Goal: Information Seeking & Learning: Find specific fact

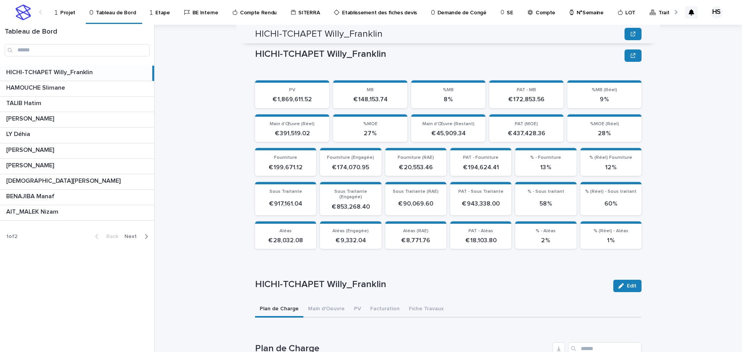
scroll to position [312, 0]
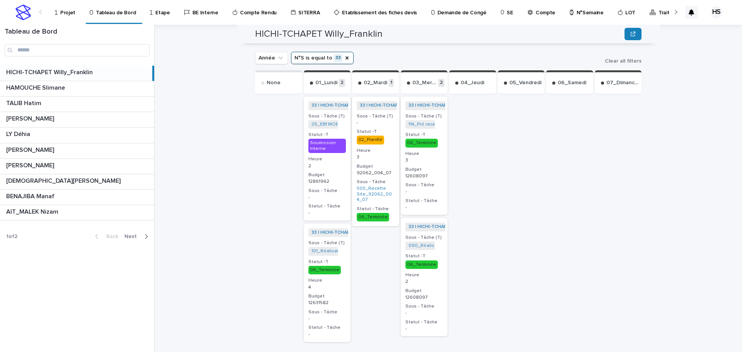
click at [61, 13] on p "Projet" at bounding box center [67, 8] width 15 height 16
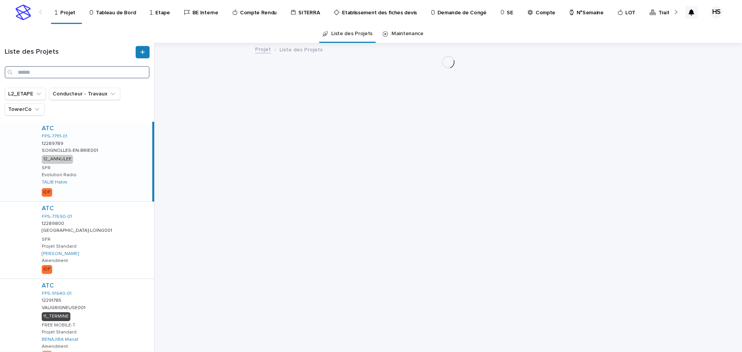
click at [50, 73] on input "Search" at bounding box center [77, 72] width 145 height 12
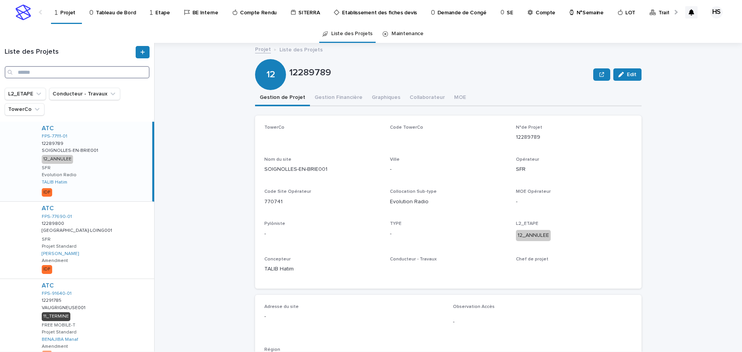
paste input "**********"
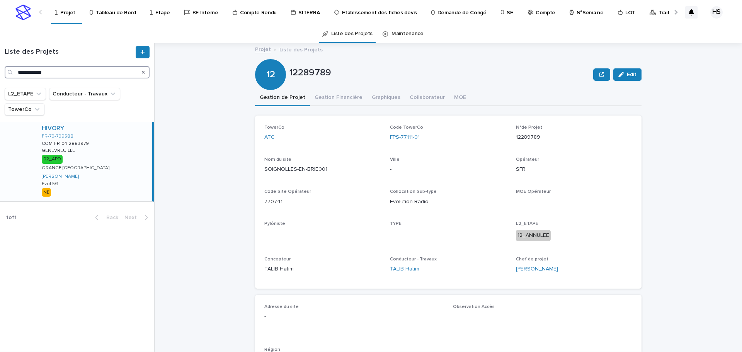
type input "**********"
click at [98, 160] on div "HIVORY FR-70-709588 COM-FR-04-2883979 COM-FR-04-2883979 GENEVREUILLE GENEVREUIL…" at bounding box center [94, 162] width 117 height 80
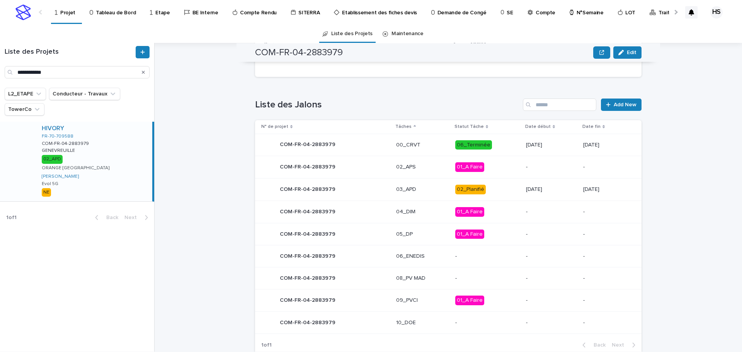
scroll to position [383, 0]
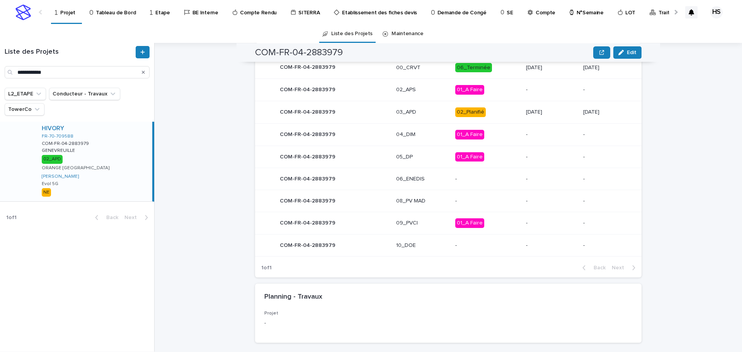
click at [399, 111] on p "03_APD" at bounding box center [422, 112] width 53 height 7
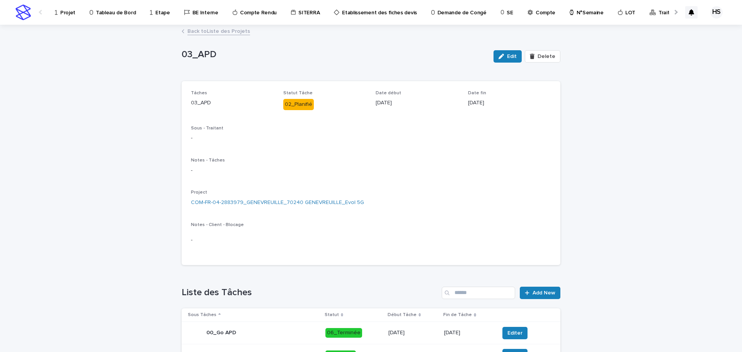
click at [217, 27] on link "Back to Liste des Projets" at bounding box center [219, 30] width 63 height 9
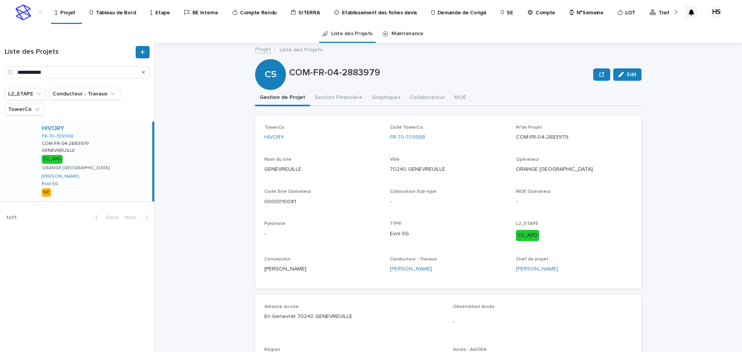
click at [331, 97] on button "Gestion Financière" at bounding box center [338, 98] width 57 height 16
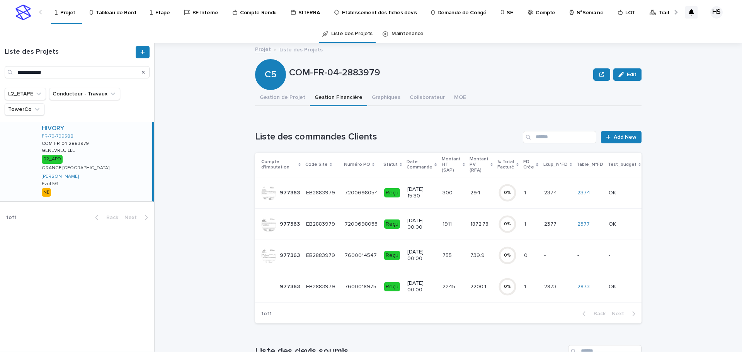
click at [471, 289] on p "2200.1" at bounding box center [479, 286] width 17 height 8
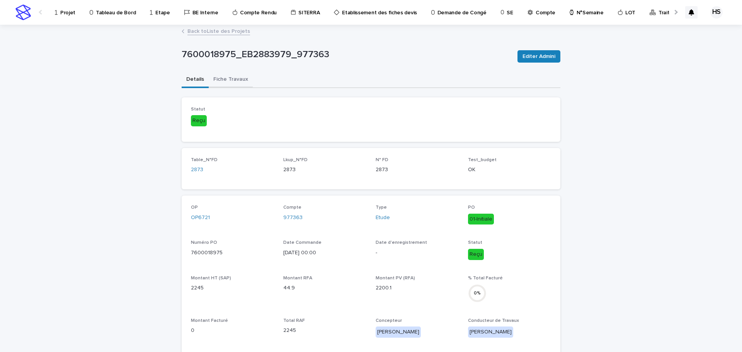
click at [231, 82] on button "Fiche Travaux" at bounding box center [231, 80] width 44 height 16
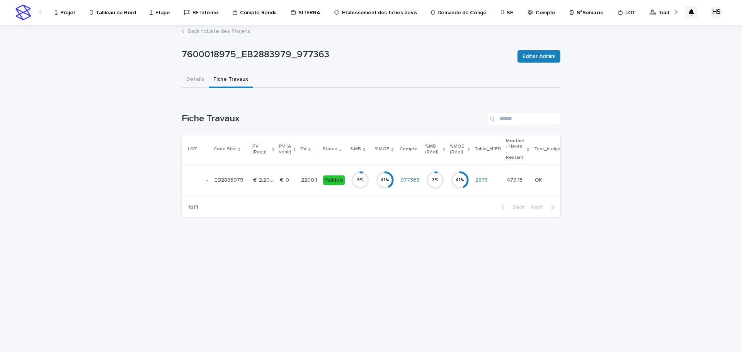
click at [290, 176] on div "€  0 €  0" at bounding box center [287, 180] width 15 height 13
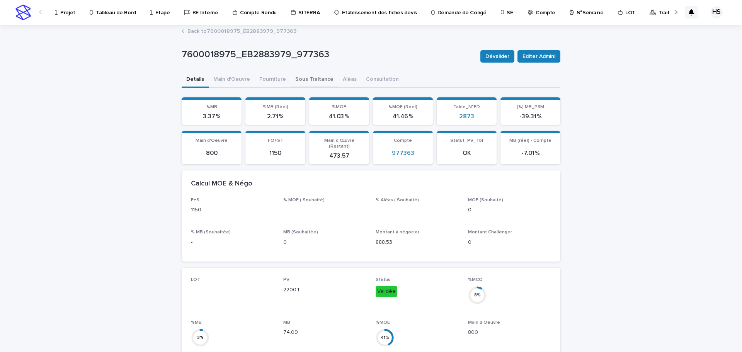
click at [302, 79] on button "Sous Traitance" at bounding box center [315, 80] width 48 height 16
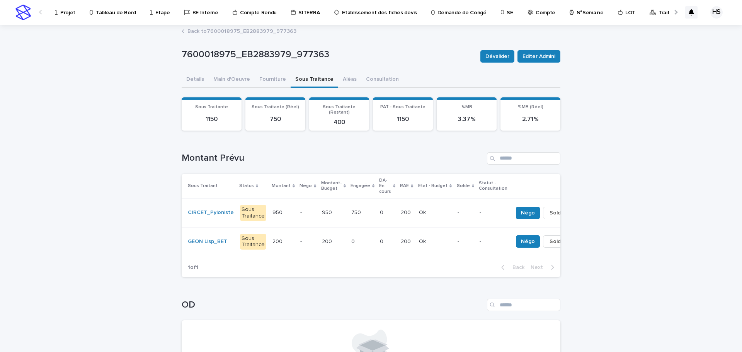
click at [326, 210] on p at bounding box center [333, 213] width 23 height 7
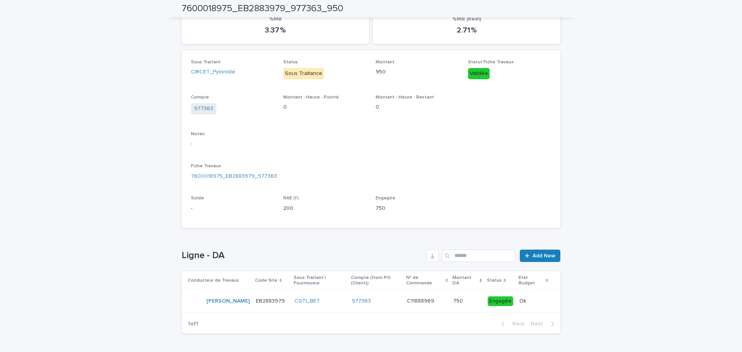
scroll to position [123, 0]
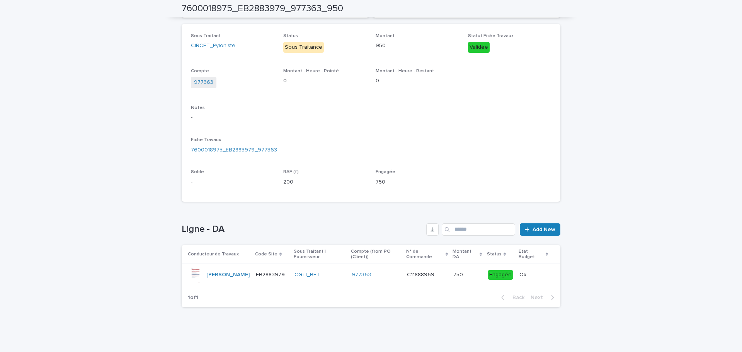
click at [466, 277] on p at bounding box center [468, 275] width 28 height 7
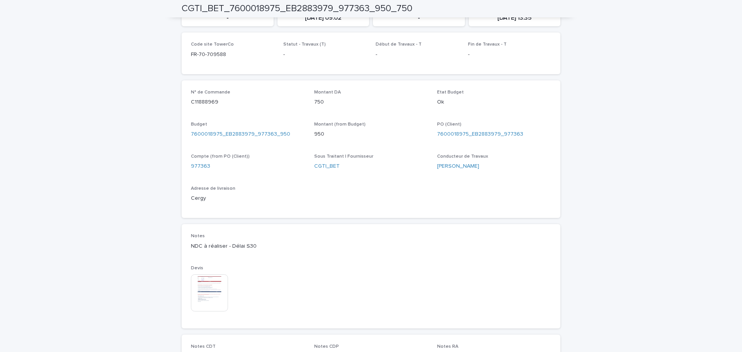
scroll to position [189, 0]
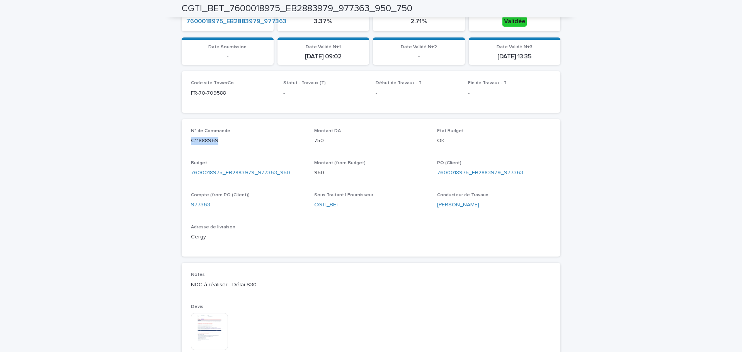
drag, startPoint x: 214, startPoint y: 147, endPoint x: 177, endPoint y: 145, distance: 36.8
click at [178, 145] on div "Loading... Saving… Loading... Saving… CGTI_BET_7600018975_EB2883979_977363_950_…" at bounding box center [371, 162] width 387 height 652
copy p "C11888969"
click at [297, 233] on div "Cergy" at bounding box center [248, 237] width 114 height 10
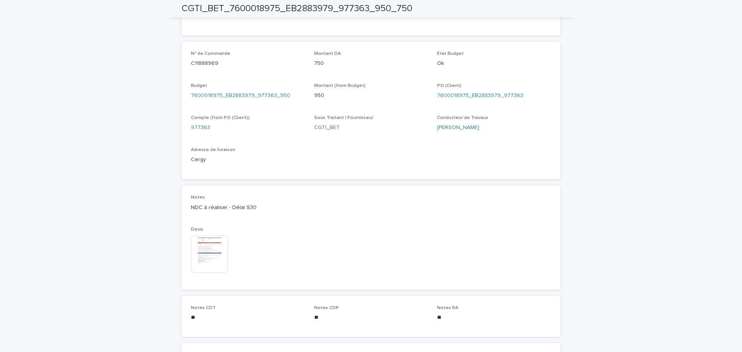
scroll to position [305, 0]
